Goal: Navigation & Orientation: Find specific page/section

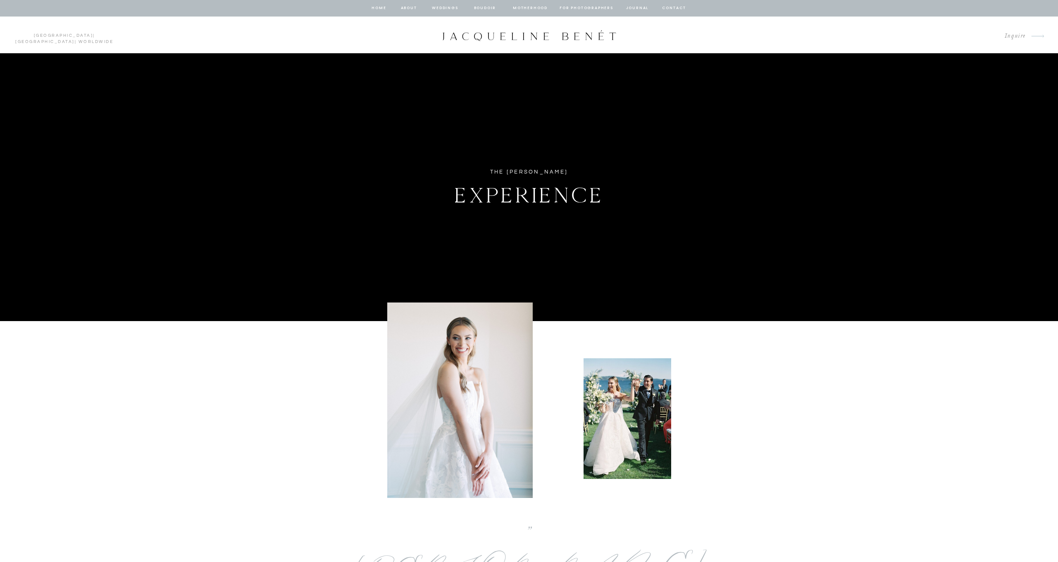
click at [579, 8] on nav "for photographers" at bounding box center [587, 8] width 54 height 7
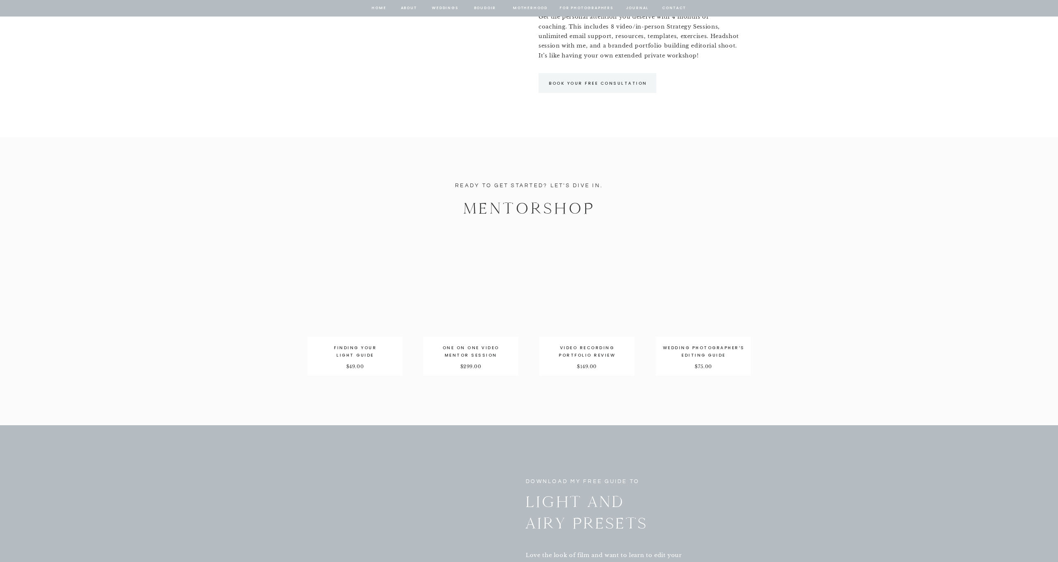
scroll to position [1236, 0]
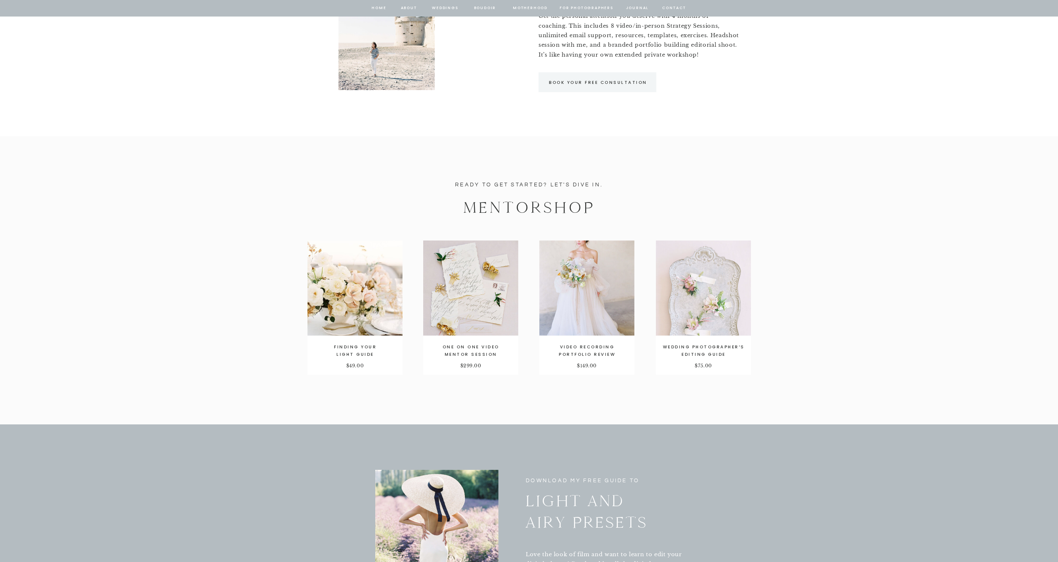
click at [714, 301] on div at bounding box center [703, 288] width 95 height 95
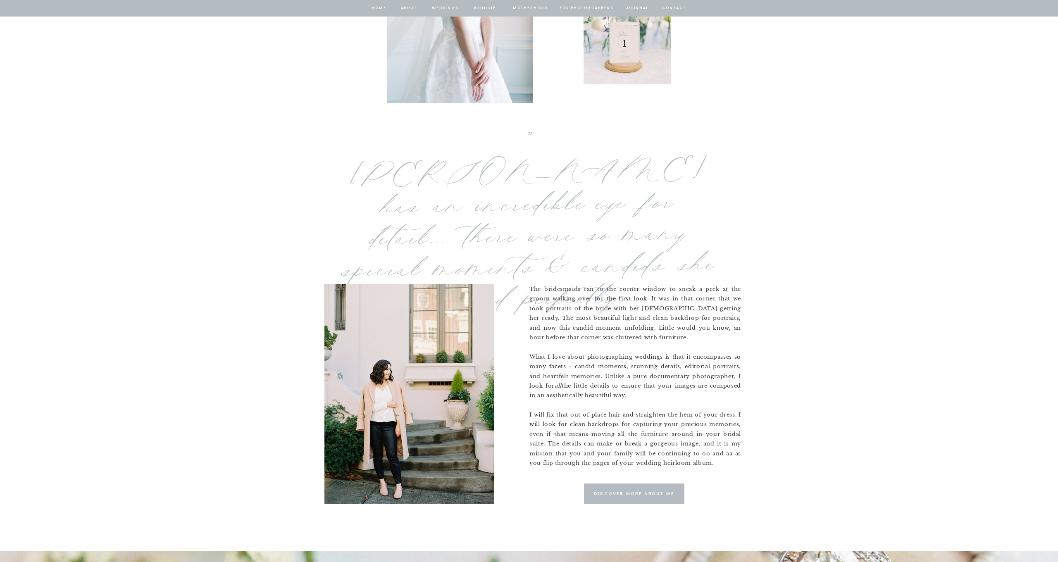
scroll to position [398, 0]
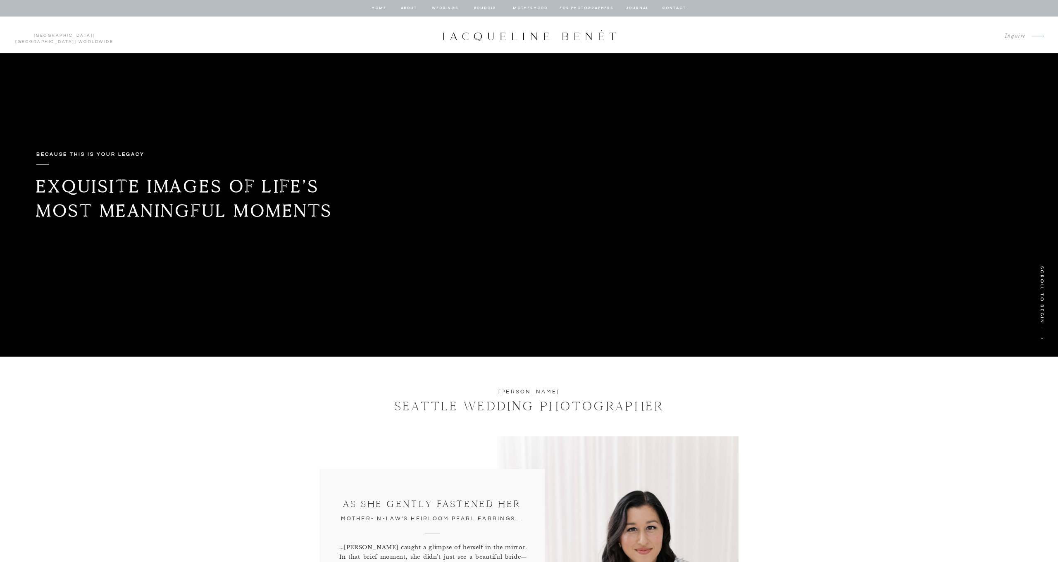
click at [445, 8] on nav "Weddings" at bounding box center [445, 8] width 28 height 7
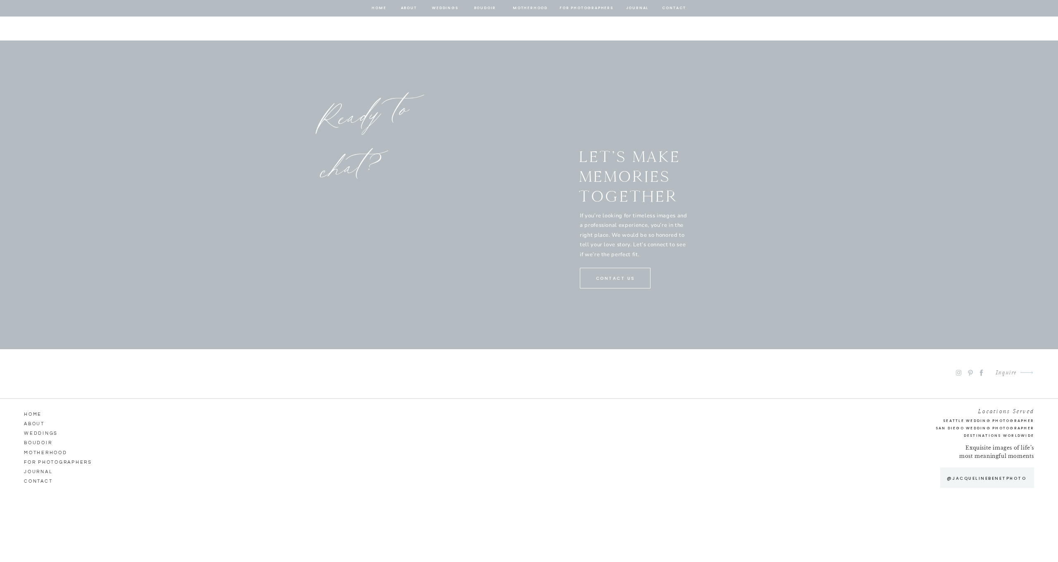
scroll to position [4139, 0]
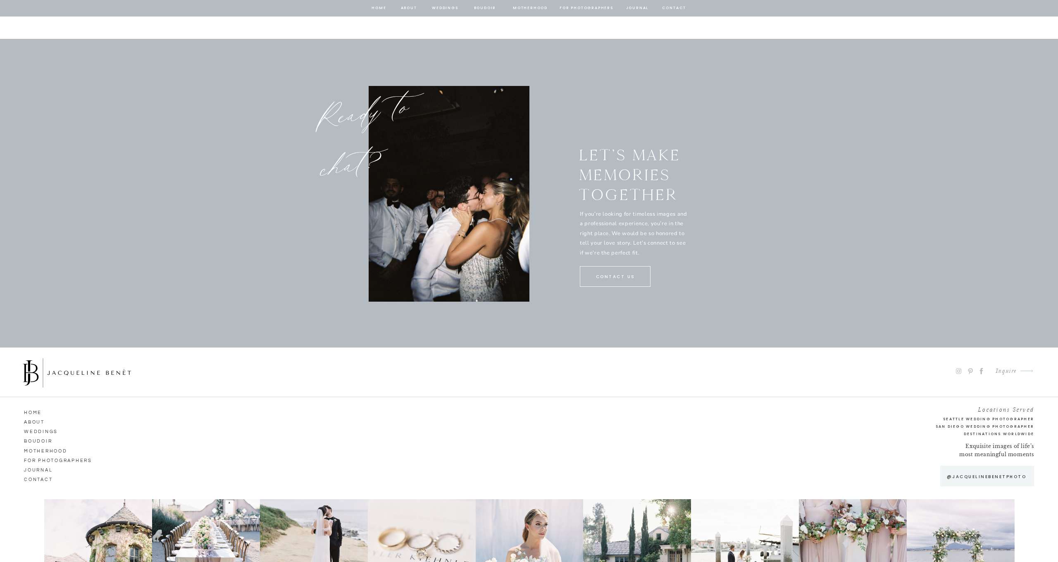
click at [977, 478] on p "@jacquelinebenetphoto" at bounding box center [987, 476] width 88 height 7
